Goal: Task Accomplishment & Management: Complete application form

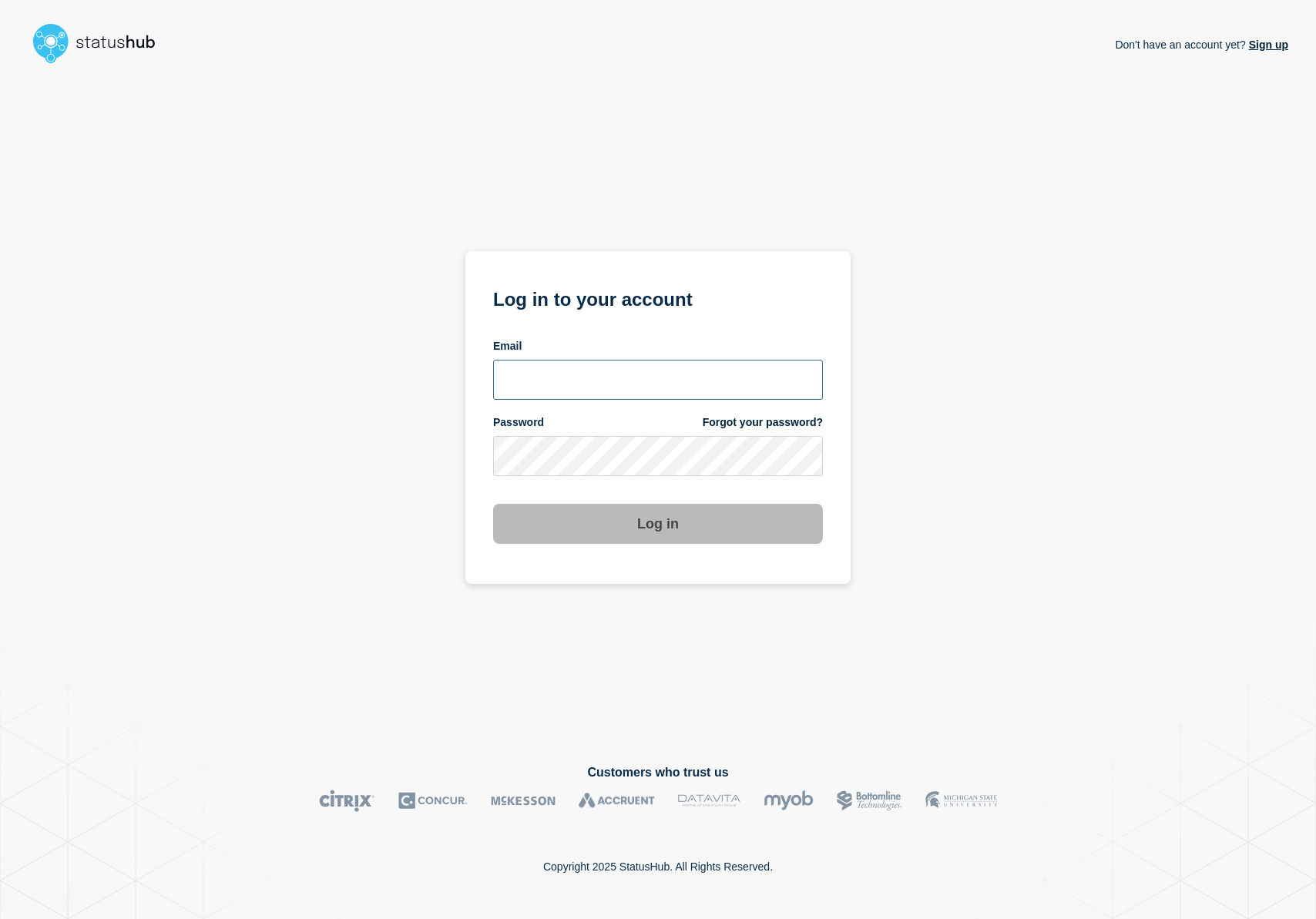
type input "r.shumaker@email.gwu.edu"
click at [620, 522] on button "Log in" at bounding box center [658, 524] width 330 height 40
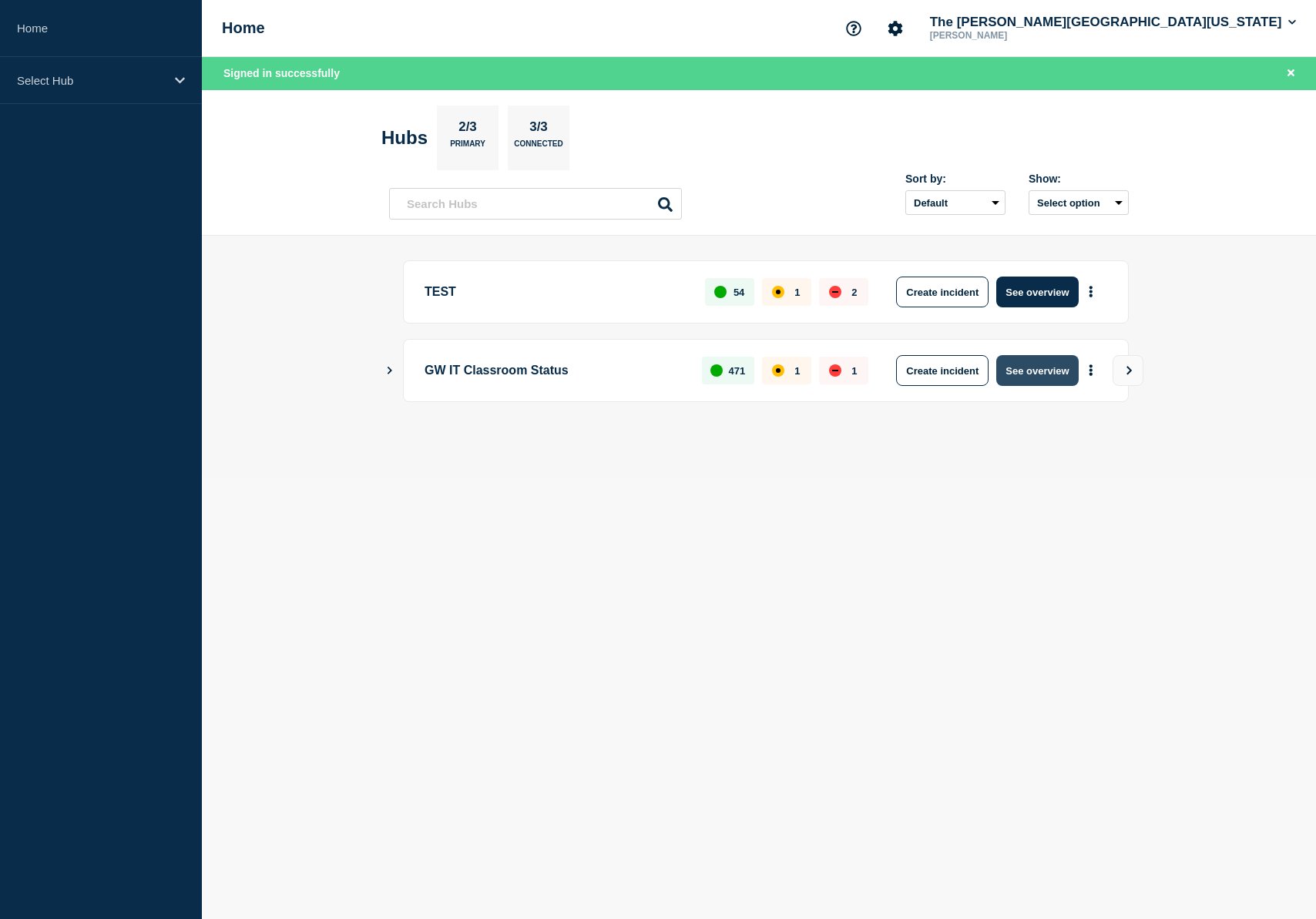
click at [1028, 379] on button "See overview" at bounding box center [1037, 370] width 82 height 30
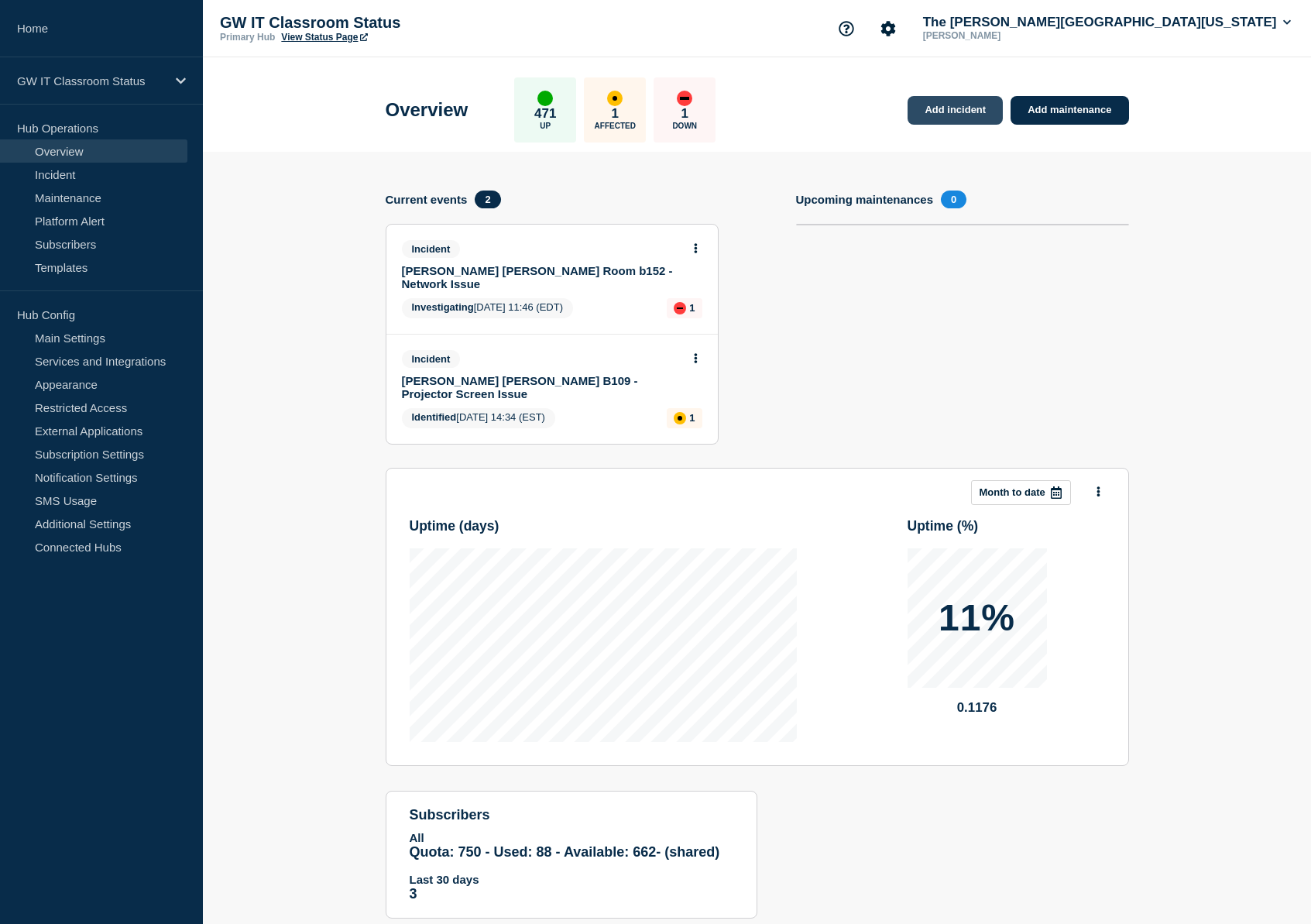
click at [963, 110] on link "Add incident" at bounding box center [955, 110] width 95 height 29
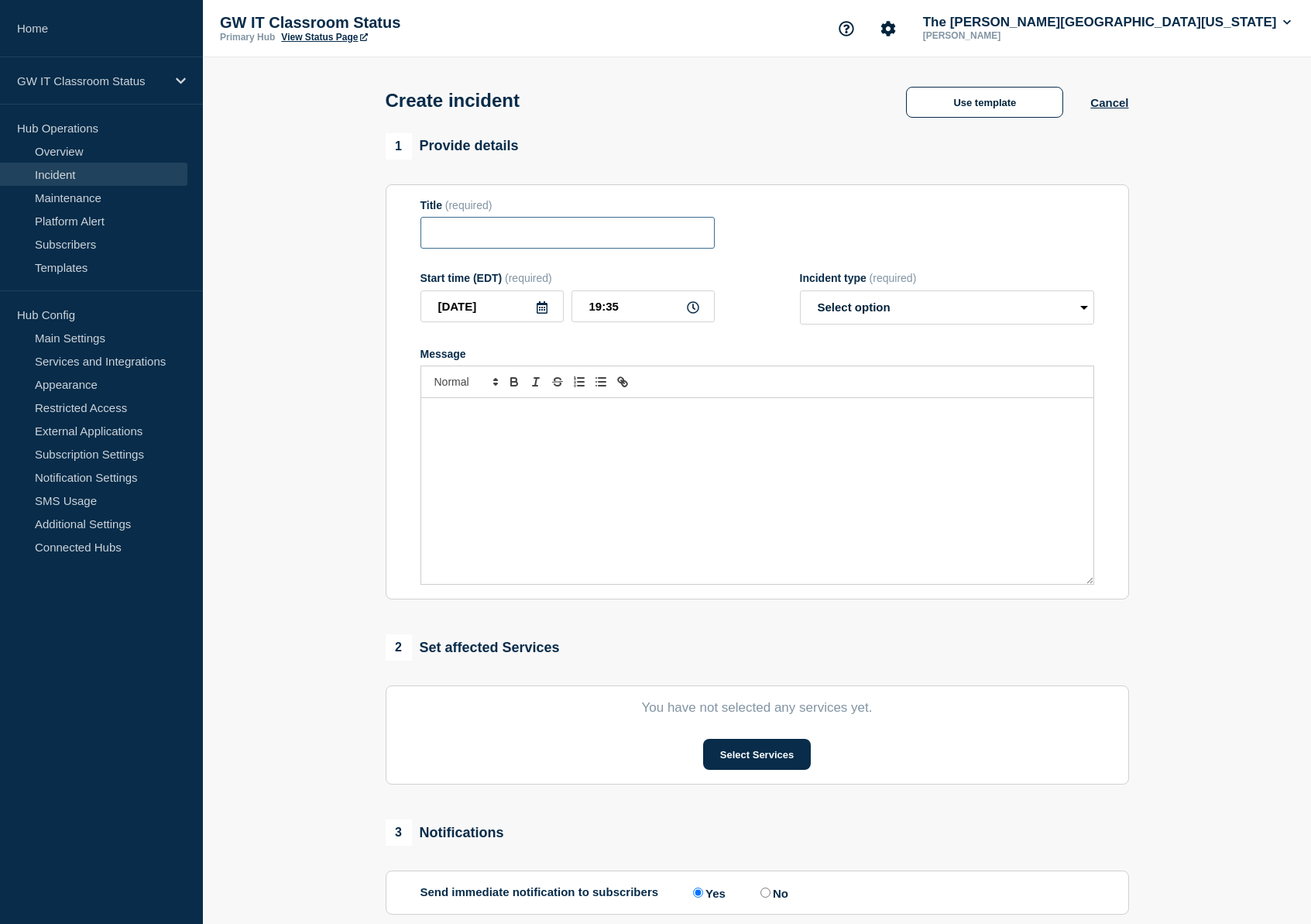
click at [627, 240] on input "Title" at bounding box center [568, 232] width 294 height 31
type input "[GEOGRAPHIC_DATA] - Room 353 - Zoom Issue"
click at [916, 318] on select "Select option Investigating Identified Monitoring" at bounding box center [947, 307] width 294 height 34
select select "investigating"
click at [800, 301] on select "Select option Investigating Identified Monitoring" at bounding box center [947, 307] width 294 height 34
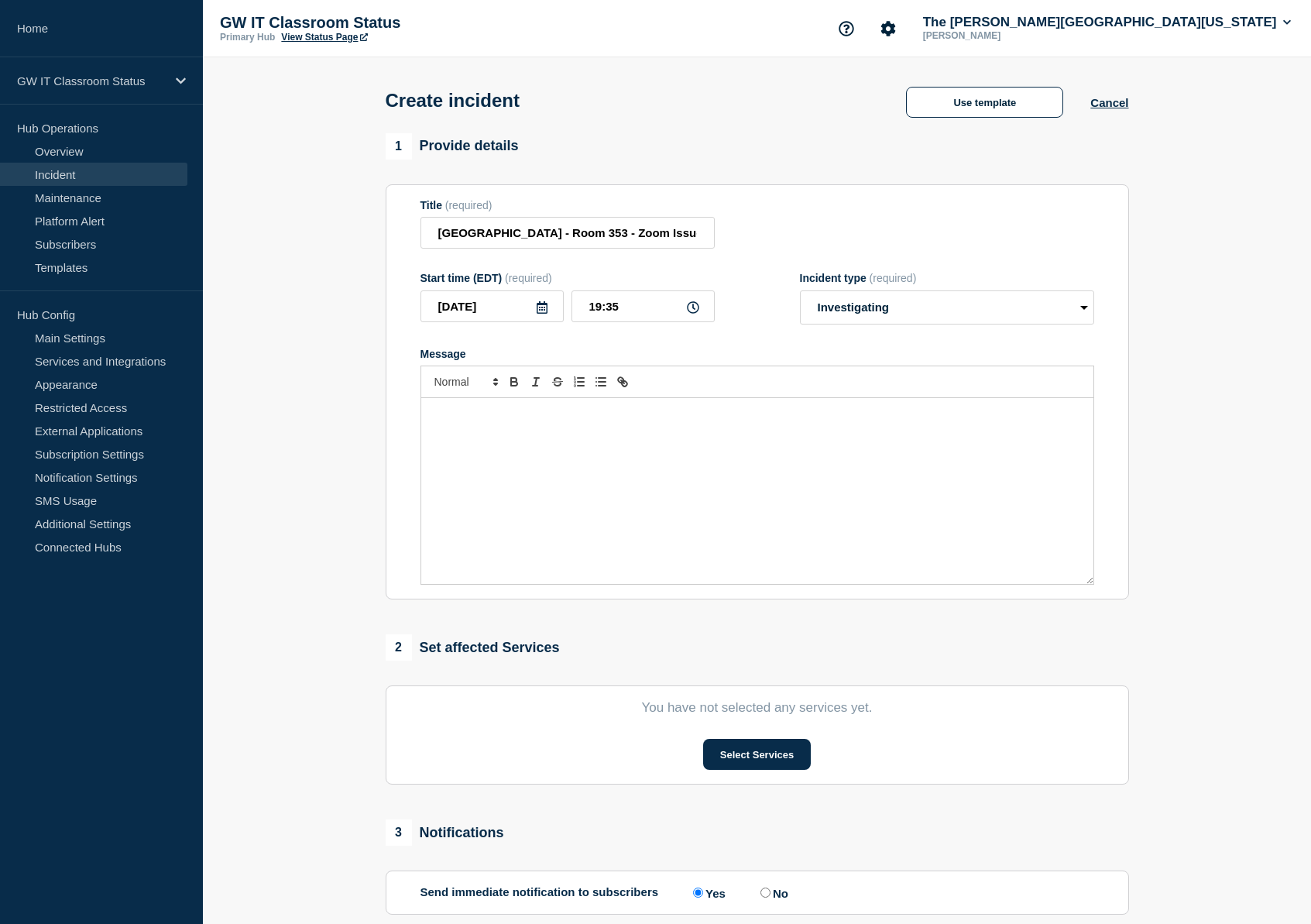
click at [590, 422] on p "Message" at bounding box center [757, 414] width 649 height 14
click at [588, 443] on div "Message" at bounding box center [758, 491] width 672 height 186
click at [515, 422] on p "Message" at bounding box center [757, 414] width 649 height 14
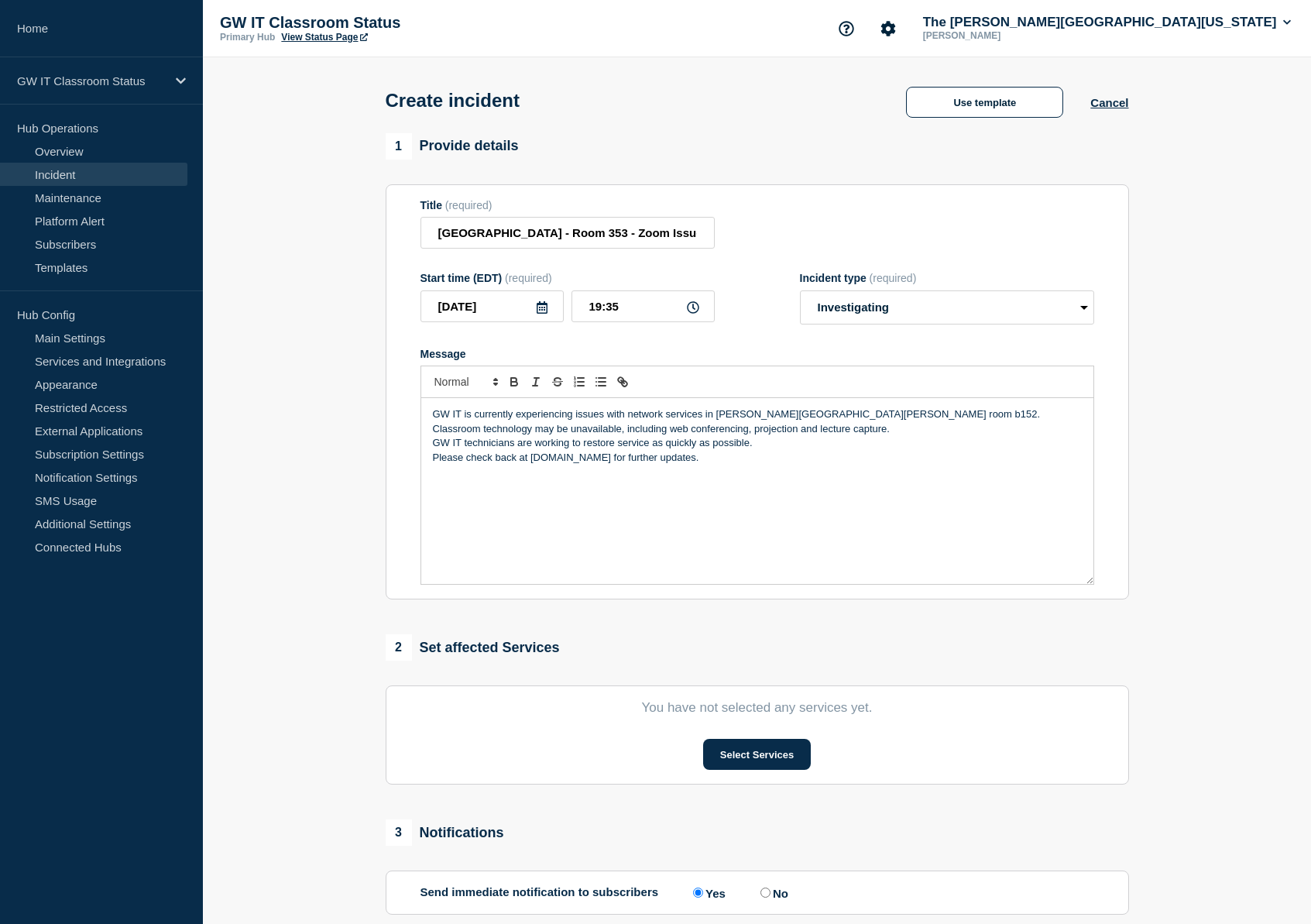
click at [435, 422] on p "GW IT is currently experiencing issues with network services in [PERSON_NAME][G…" at bounding box center [757, 414] width 649 height 14
drag, startPoint x: 710, startPoint y: 425, endPoint x: 631, endPoint y: 425, distance: 79.0
click at [631, 422] on p "GW IT is currently experiencing issues with network services in [PERSON_NAME][G…" at bounding box center [757, 414] width 649 height 14
drag, startPoint x: 901, startPoint y: 443, endPoint x: 880, endPoint y: 444, distance: 21.0
click at [880, 436] on p "Classroom technology may be unavailable, including web conferencing, projection…" at bounding box center [757, 428] width 649 height 14
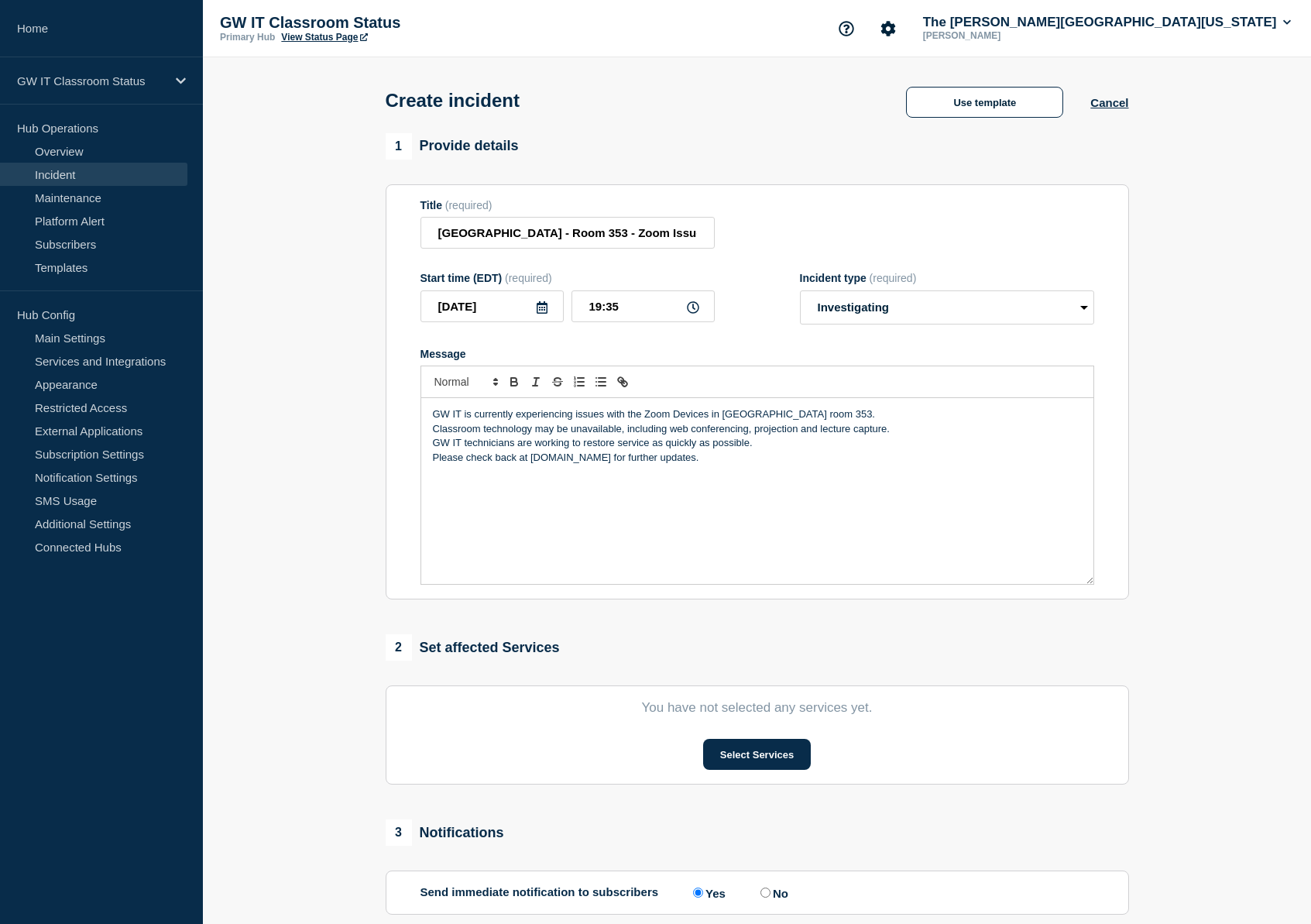
click at [855, 436] on p "Classroom technology may be unavailable, including web conferencing, projection…" at bounding box center [757, 428] width 649 height 14
click at [751, 436] on p "Classroom technology may be unavailable, including web conferencing, projection…" at bounding box center [757, 428] width 649 height 14
click at [623, 436] on p "Classroom technology may be unavailable, including web conferencing, projection…" at bounding box center [757, 428] width 649 height 14
drag, startPoint x: 893, startPoint y: 445, endPoint x: 432, endPoint y: 436, distance: 461.1
click at [433, 436] on p "Classroom technology may be unavailable, including web conferencing, projection…" at bounding box center [757, 428] width 649 height 14
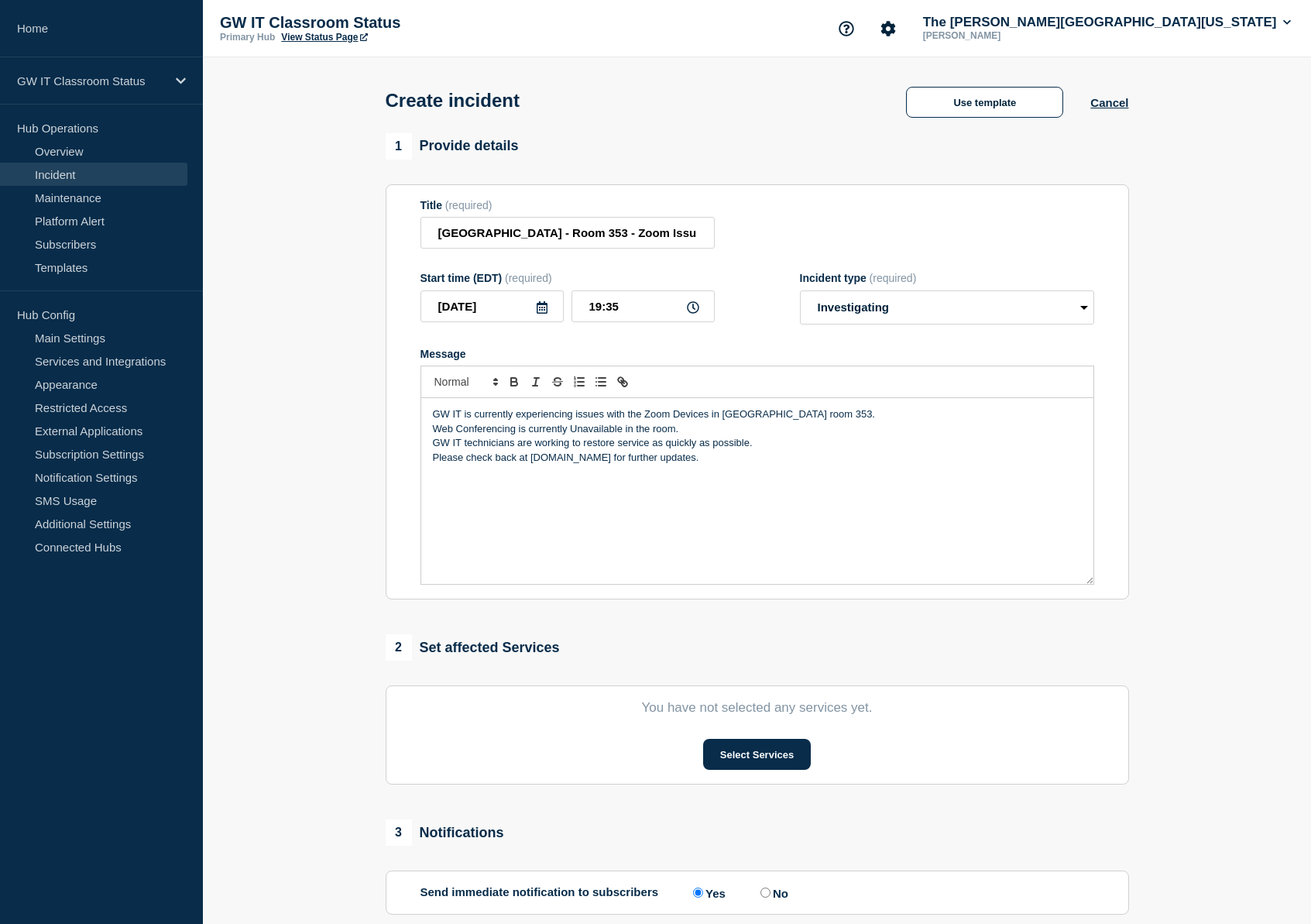
scroll to position [86, 0]
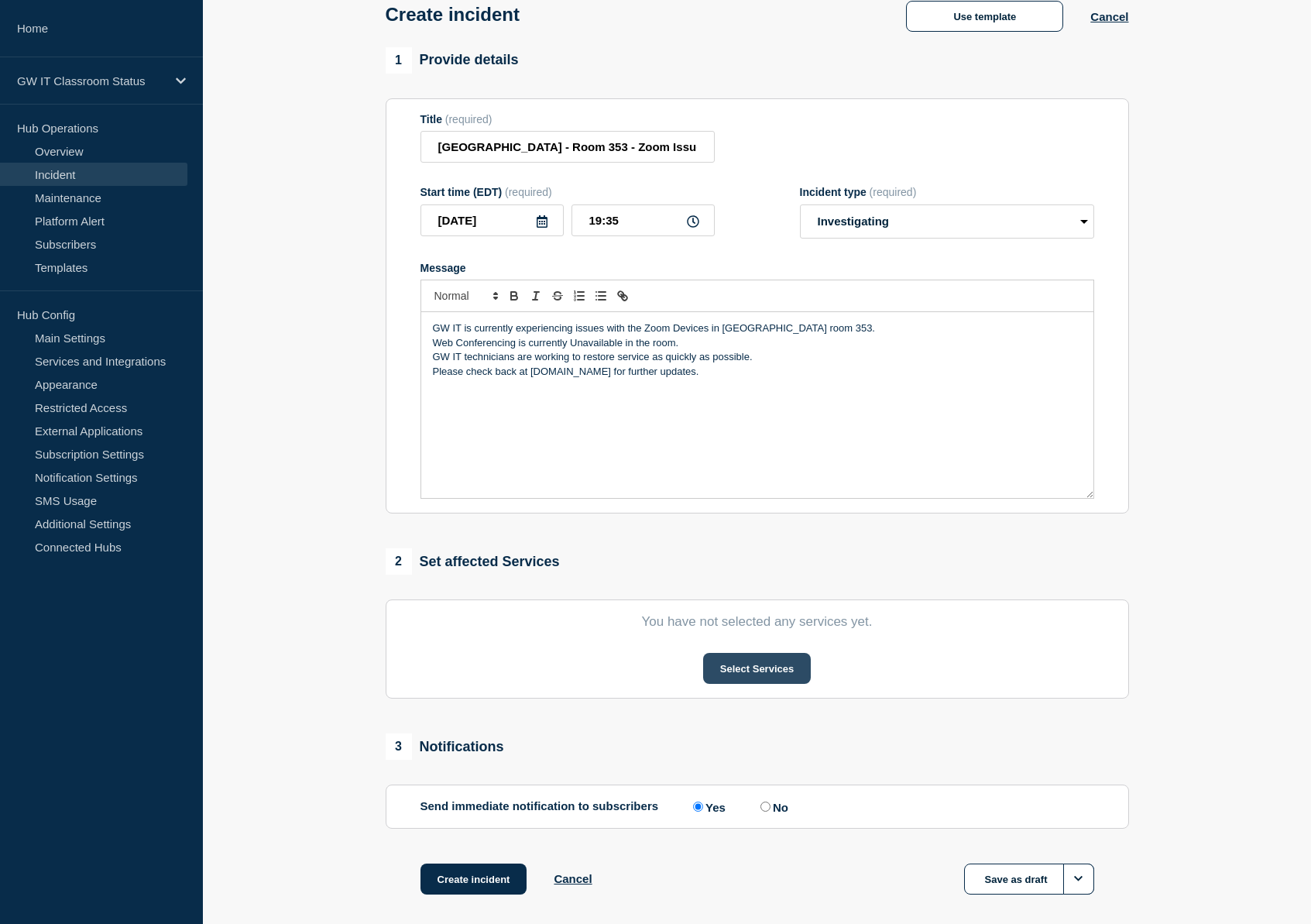
click at [736, 676] on button "Select Services" at bounding box center [757, 668] width 108 height 31
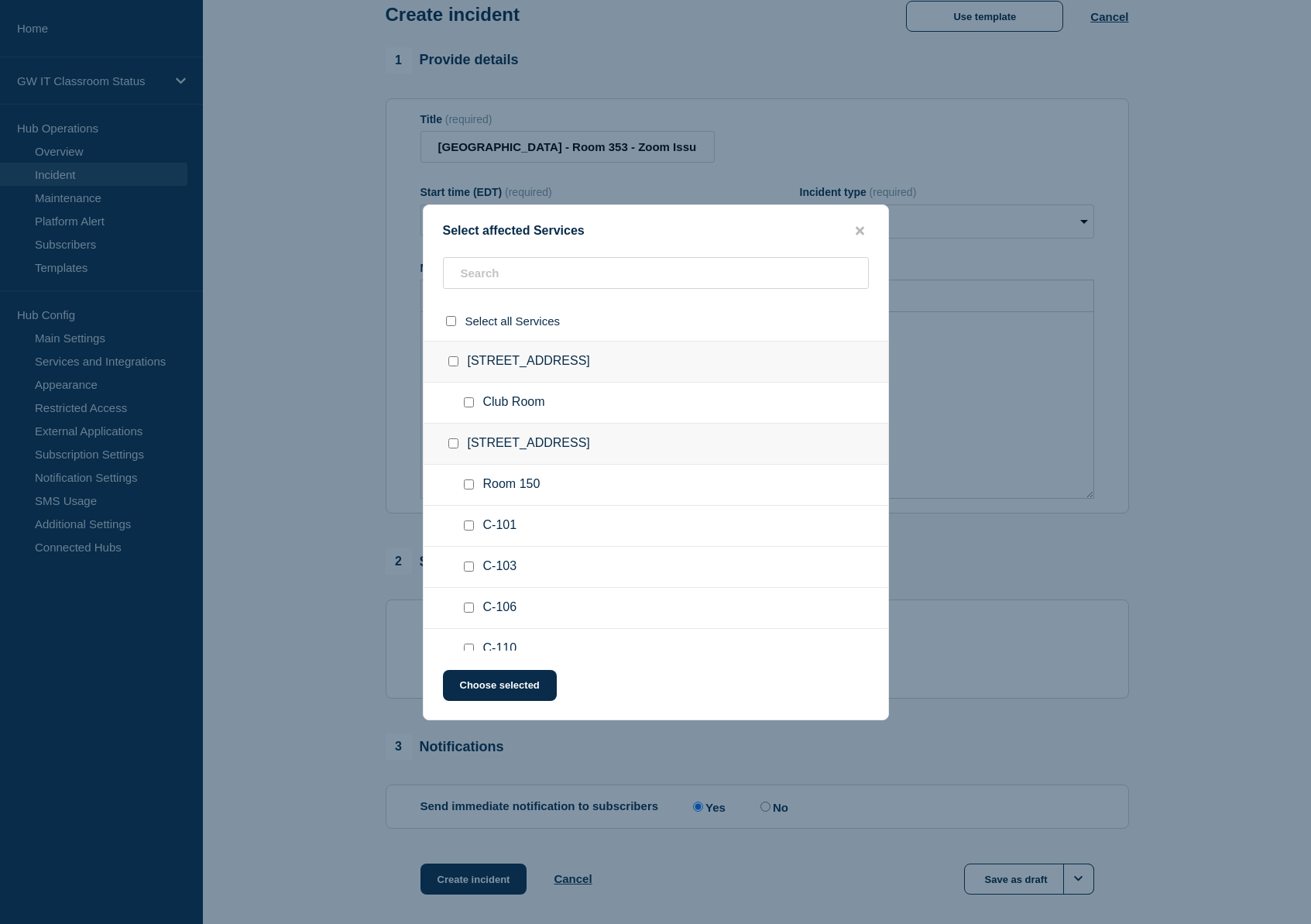
scroll to position [169, 0]
click at [523, 265] on input "text" at bounding box center [656, 273] width 426 height 31
type input "Du"
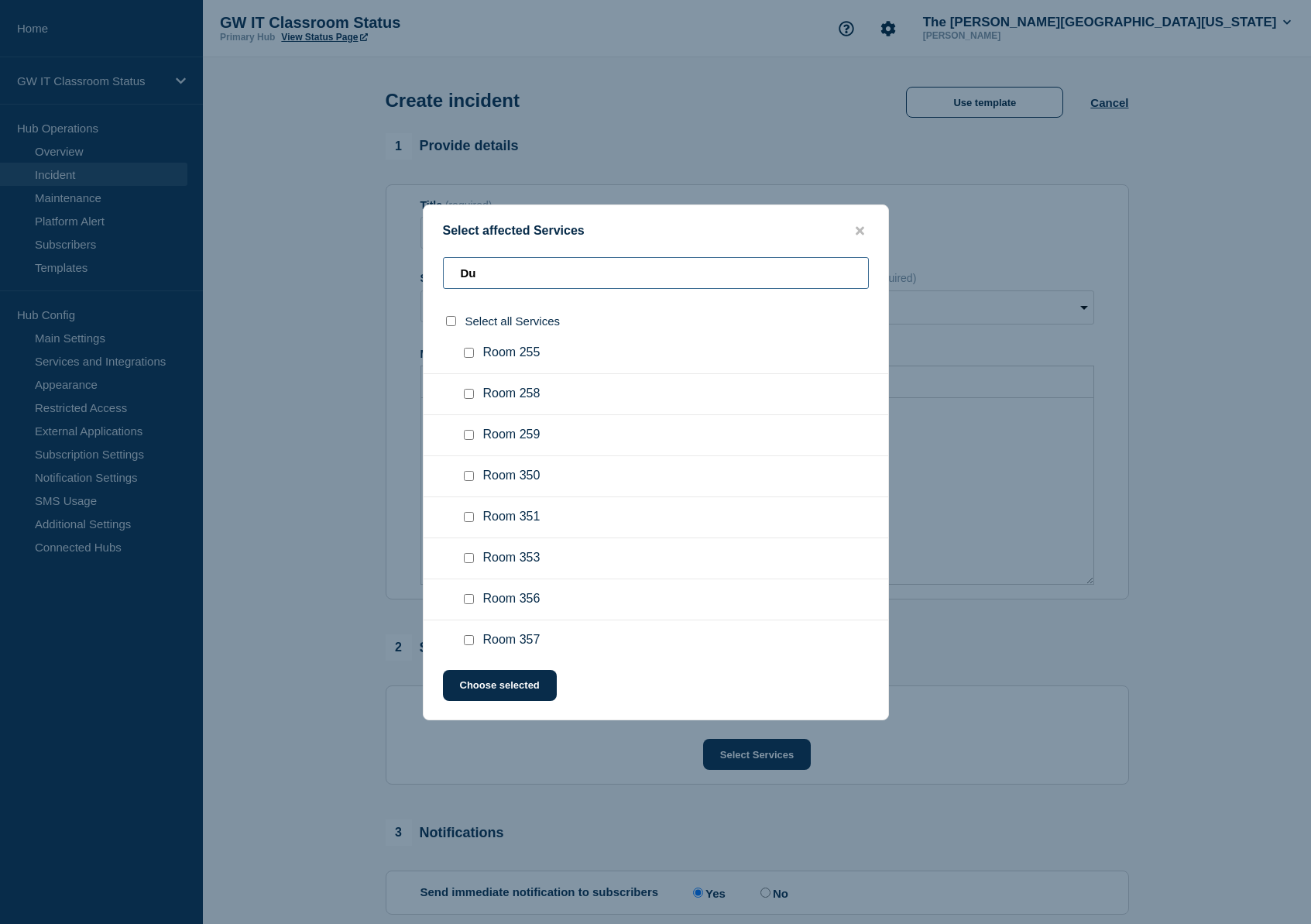
scroll to position [1953, 0]
click at [470, 465] on input "Room 353 checkbox" at bounding box center [468, 460] width 10 height 10
checkbox input "true"
click at [493, 704] on div "Select affected Services Du Select all Services GW [GEOGRAPHIC_DATA] Room 263 R…" at bounding box center [656, 463] width 466 height 516
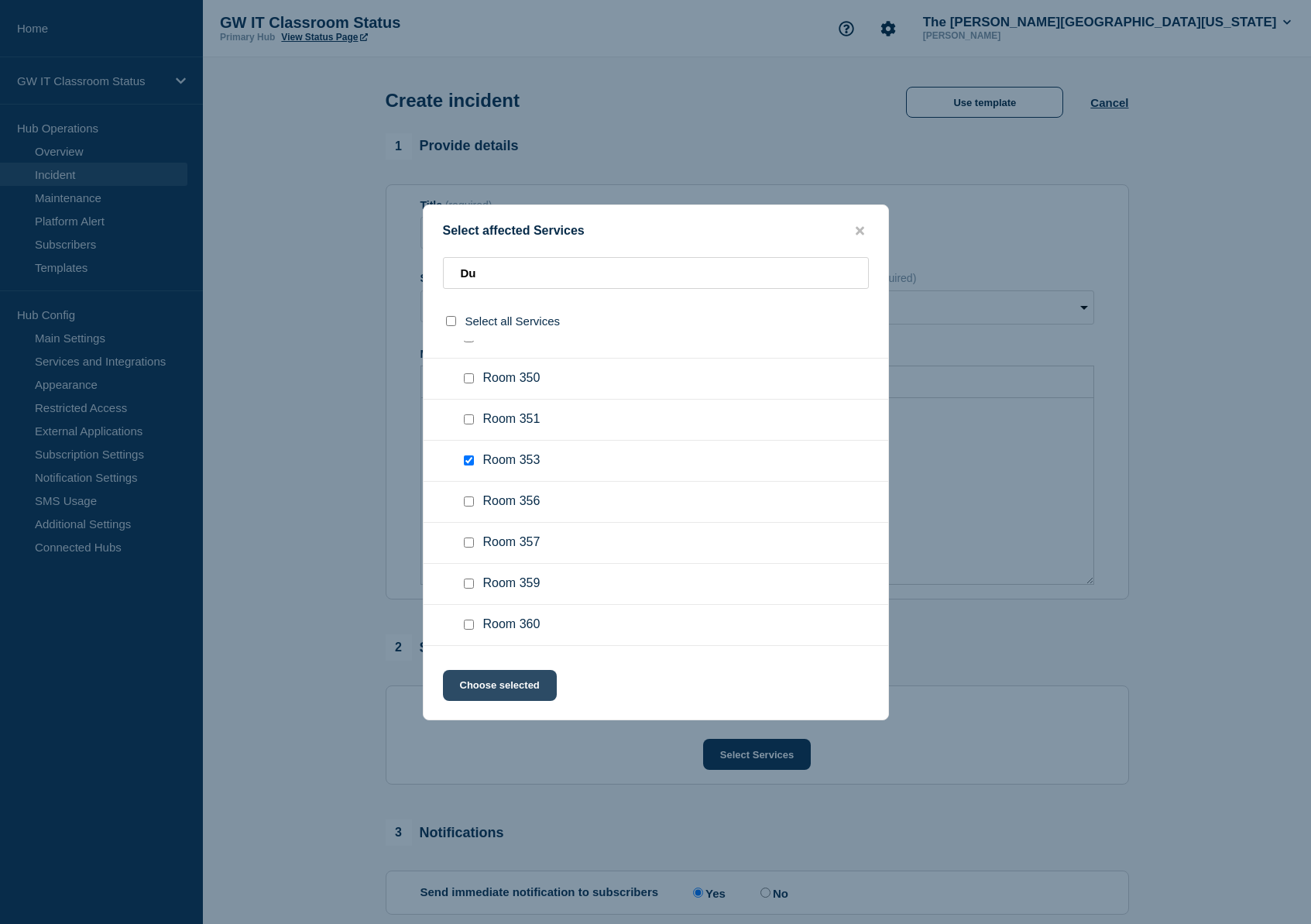
click at [498, 689] on button "Choose selected" at bounding box center [499, 685] width 114 height 31
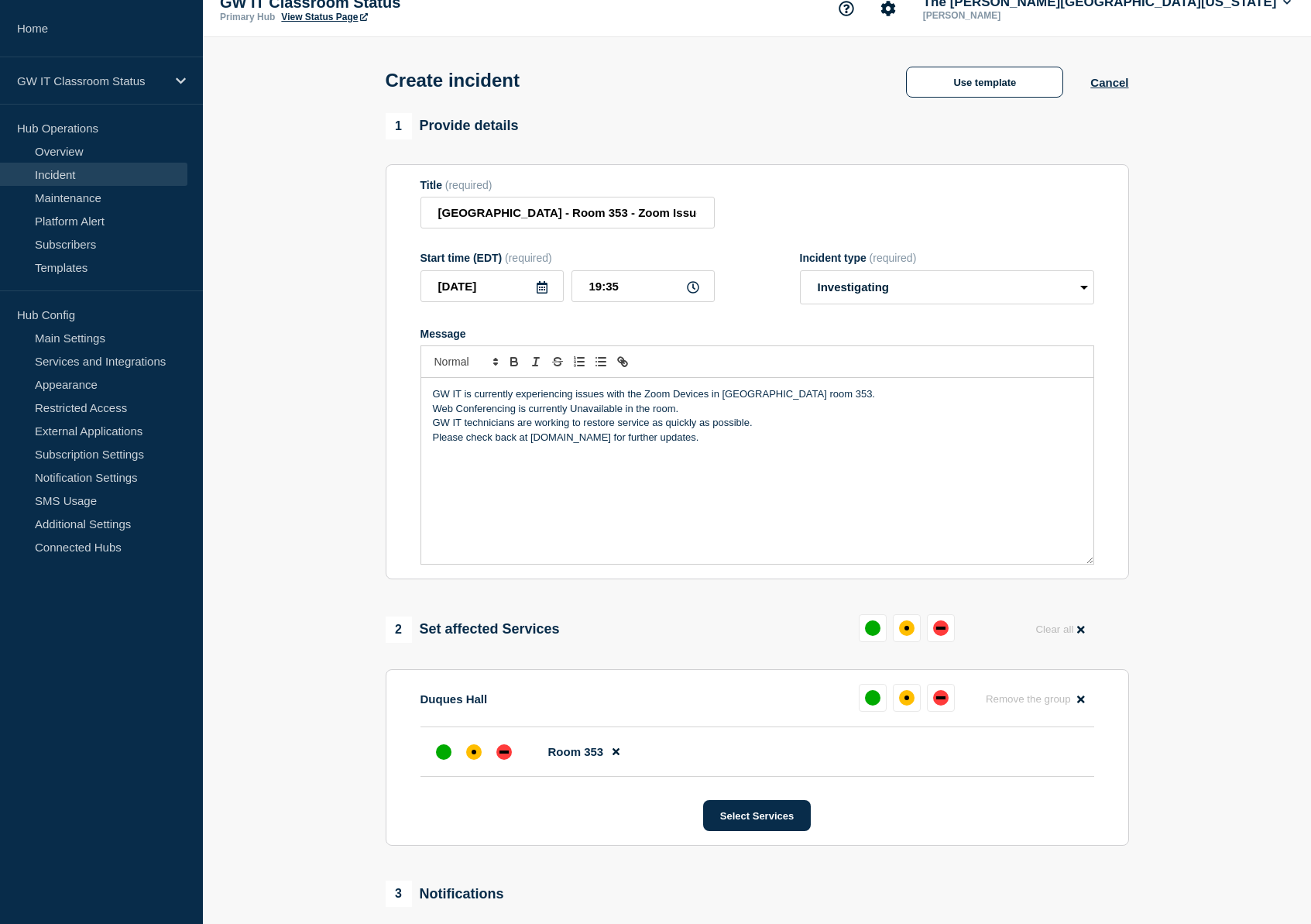
scroll to position [260, 0]
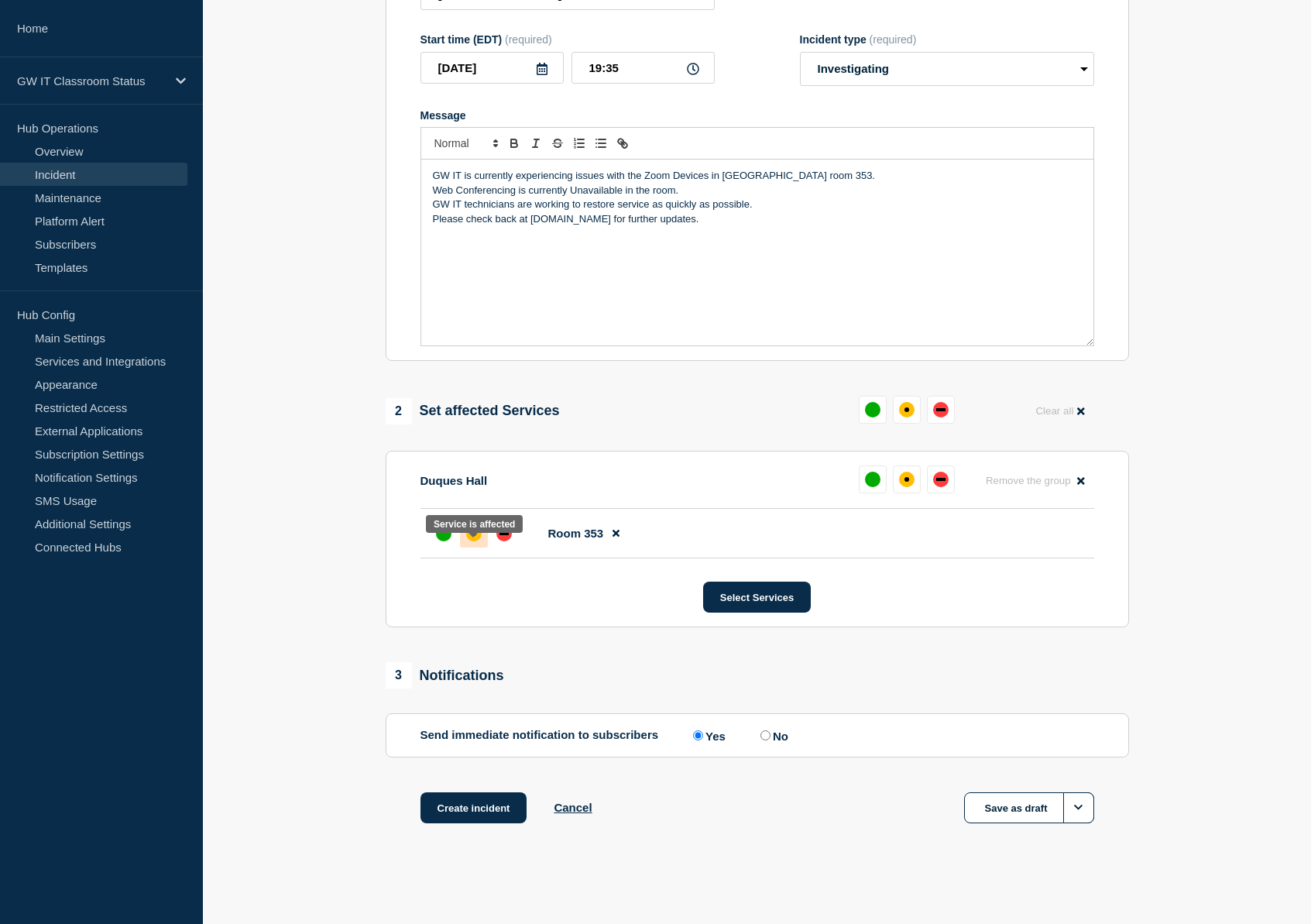
click at [470, 527] on div "affected" at bounding box center [473, 533] width 15 height 15
click at [465, 810] on button "Create incident" at bounding box center [474, 808] width 107 height 31
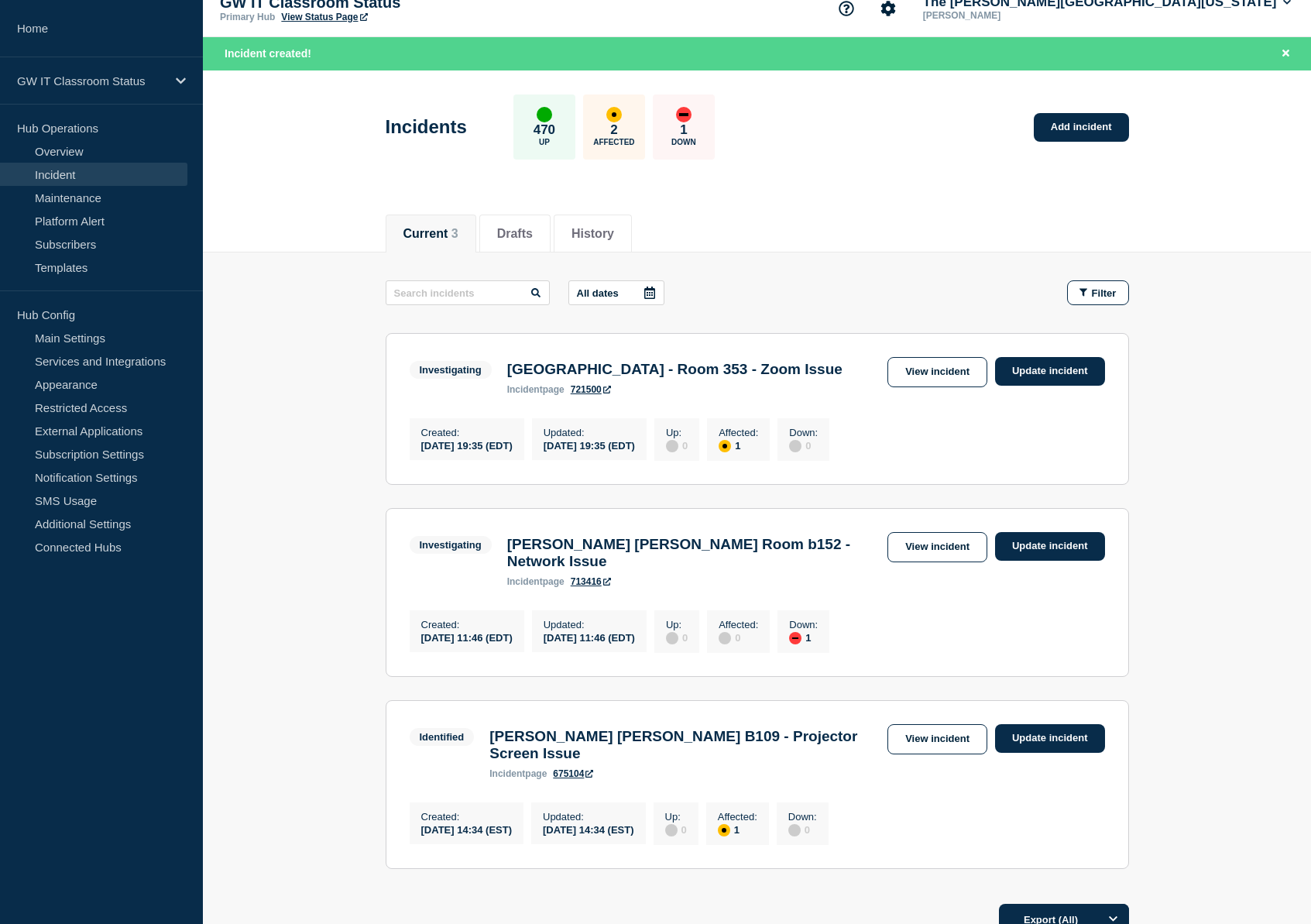
scroll to position [30, 0]
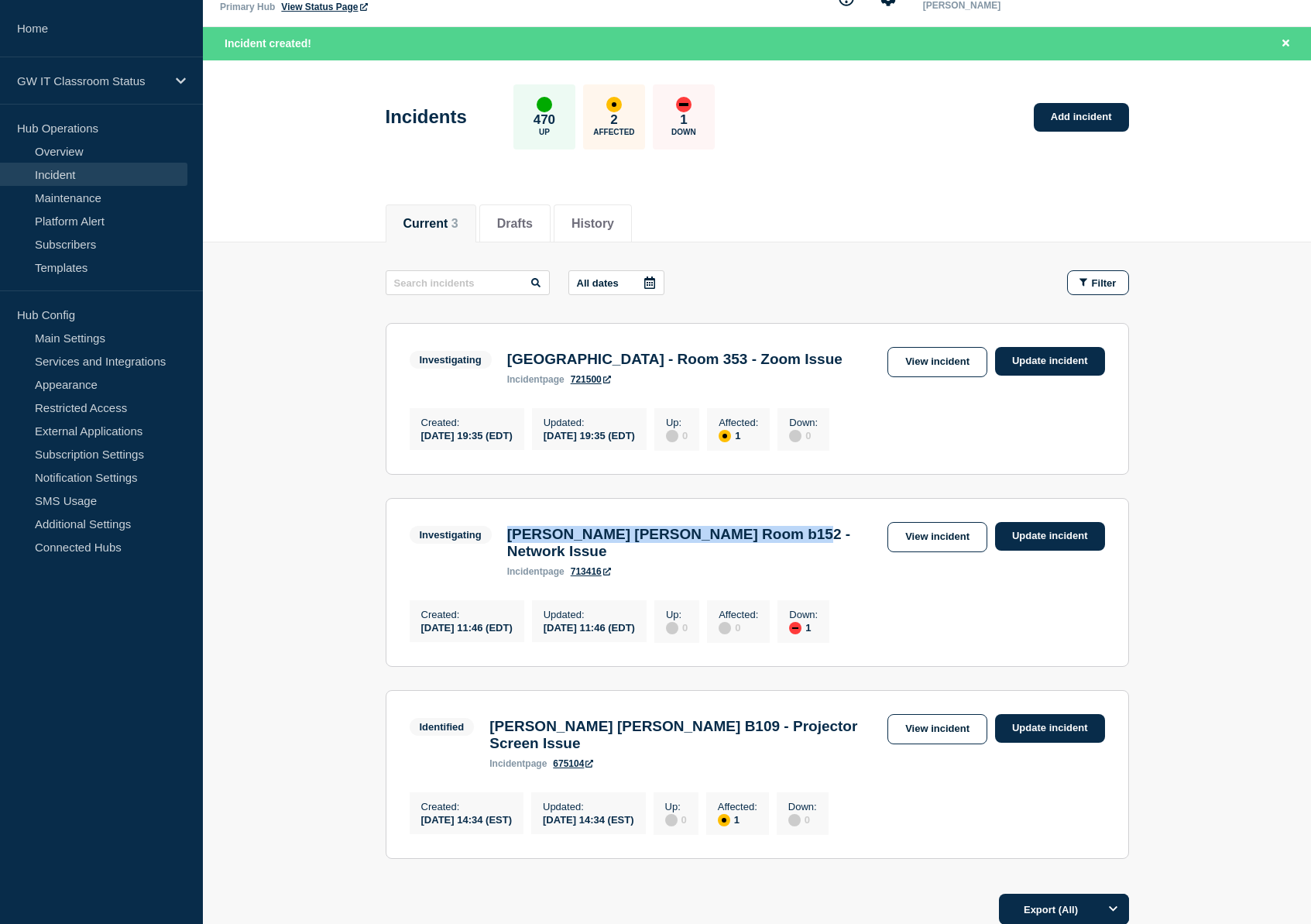
drag, startPoint x: 750, startPoint y: 544, endPoint x: 506, endPoint y: 542, distance: 244.0
click at [506, 542] on div "Investigating [PERSON_NAME] [PERSON_NAME] Room b152 - Network Issue incident pa…" at bounding box center [757, 549] width 696 height 55
copy h3 "[PERSON_NAME] [PERSON_NAME] Room b152 - Network Issue"
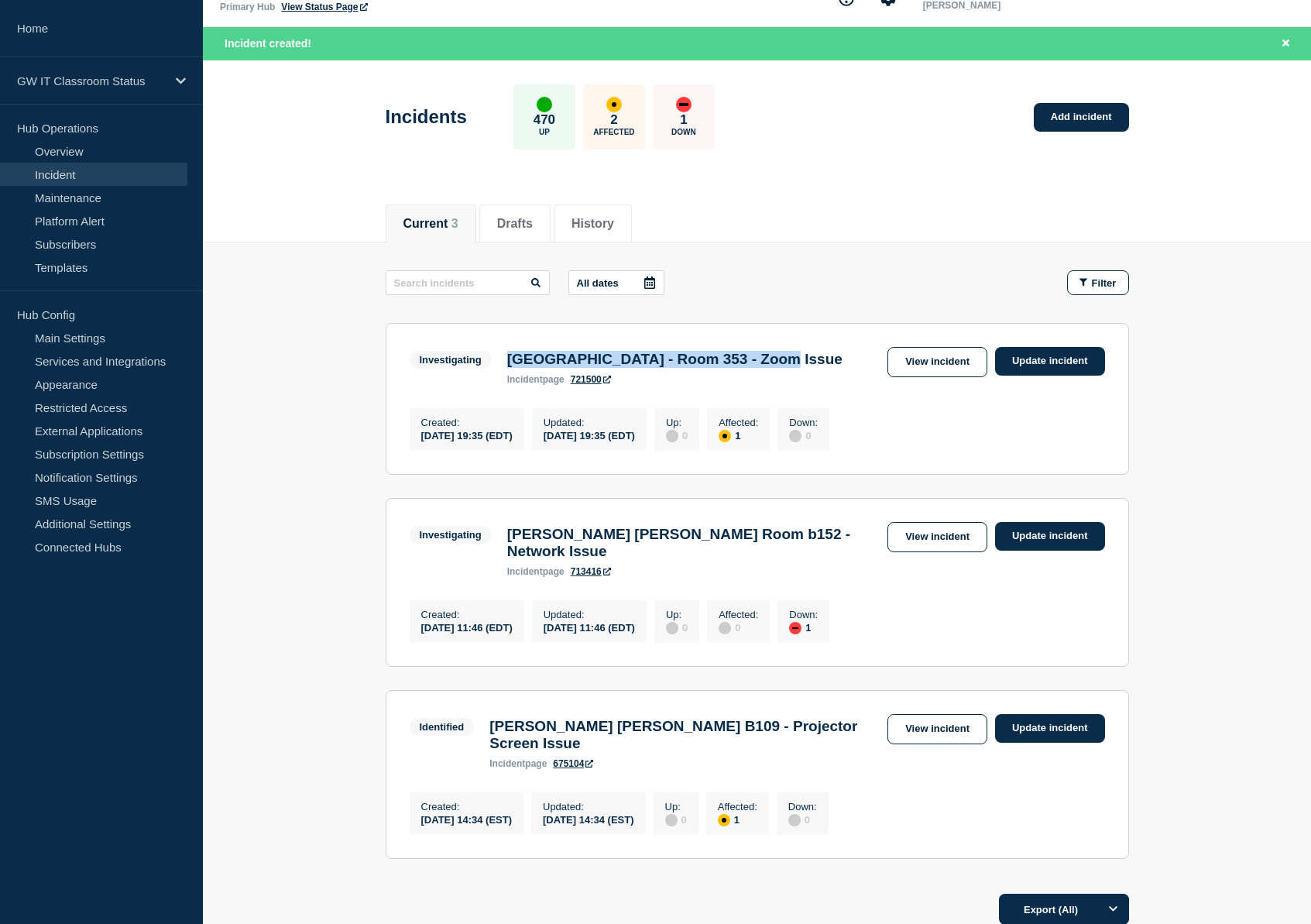
drag, startPoint x: 764, startPoint y: 359, endPoint x: 508, endPoint y: 359, distance: 256.0
click at [508, 359] on div "[GEOGRAPHIC_DATA] - Room 353 - Zoom Issue incident page 721500" at bounding box center [675, 368] width 351 height 34
copy h3 "[GEOGRAPHIC_DATA] - Room 353 - Zoom Issue"
